Goal: Register for event/course

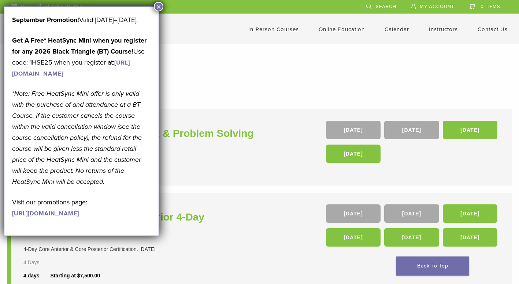
click at [158, 4] on button "×" at bounding box center [159, 7] width 10 height 10
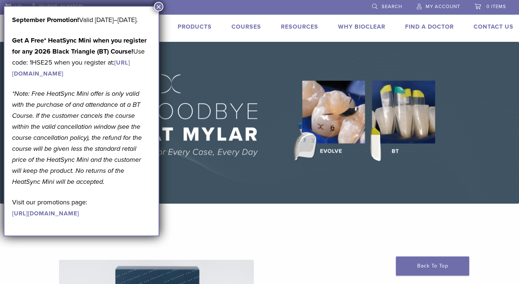
click at [158, 5] on button "×" at bounding box center [159, 7] width 10 height 10
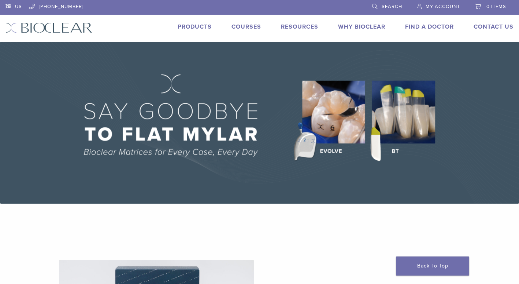
click at [247, 26] on link "Courses" at bounding box center [247, 26] width 30 height 7
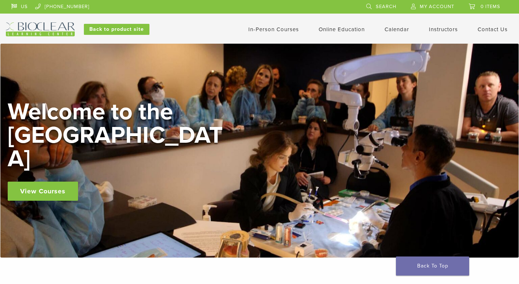
click at [261, 29] on link "In-Person Courses" at bounding box center [273, 29] width 51 height 7
